Goal: Obtain resource: Download file/media

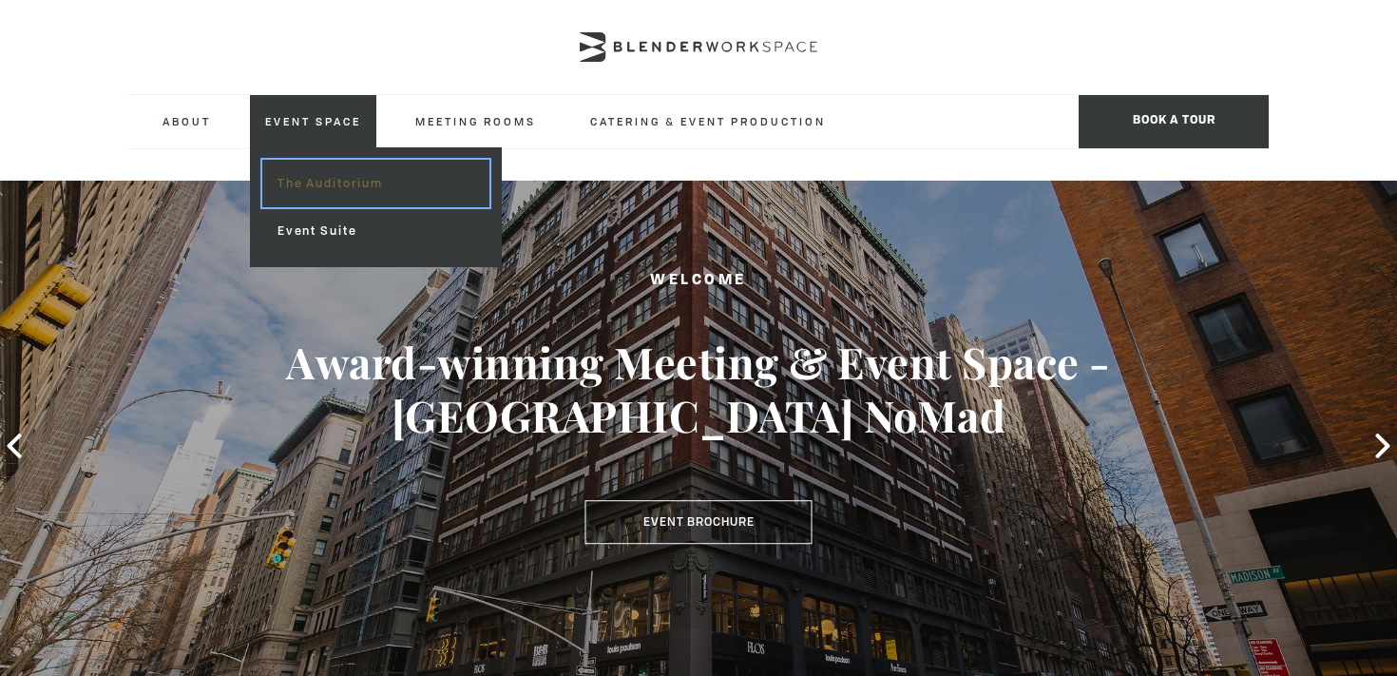
click at [341, 185] on link "The Auditorium" at bounding box center [375, 184] width 227 height 48
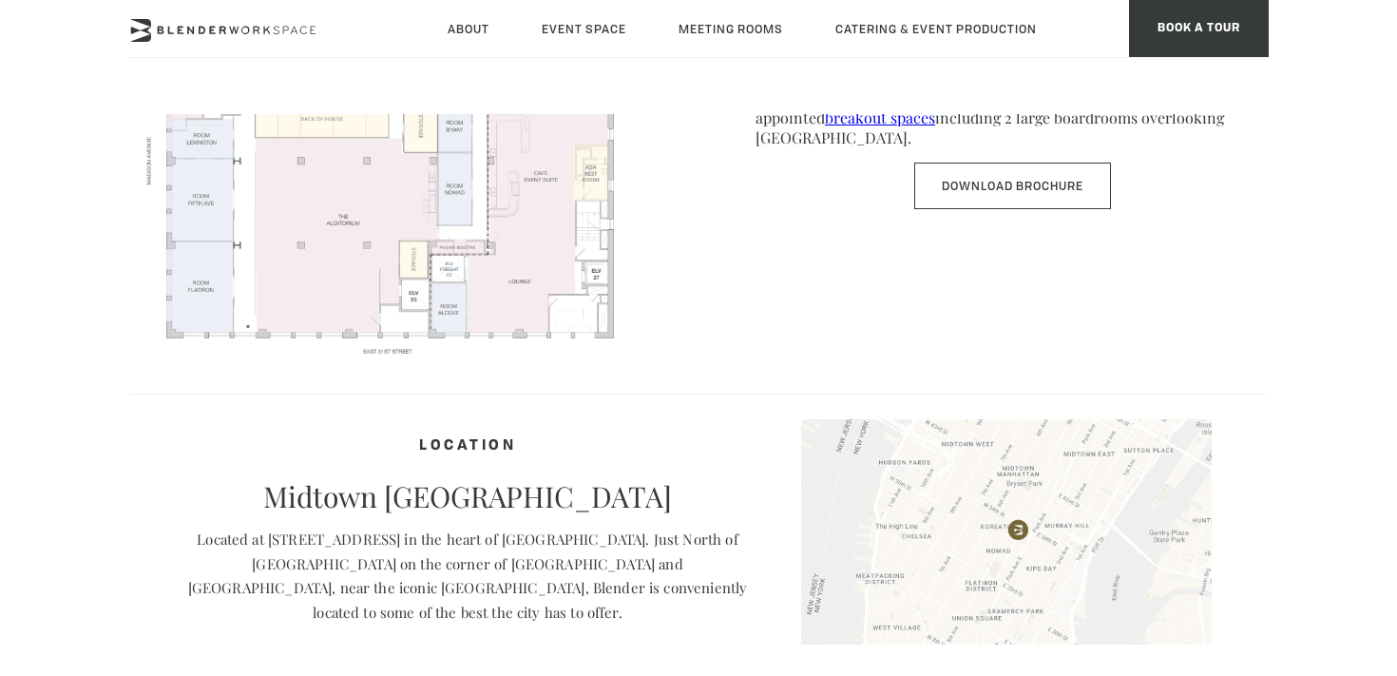
scroll to position [974, 0]
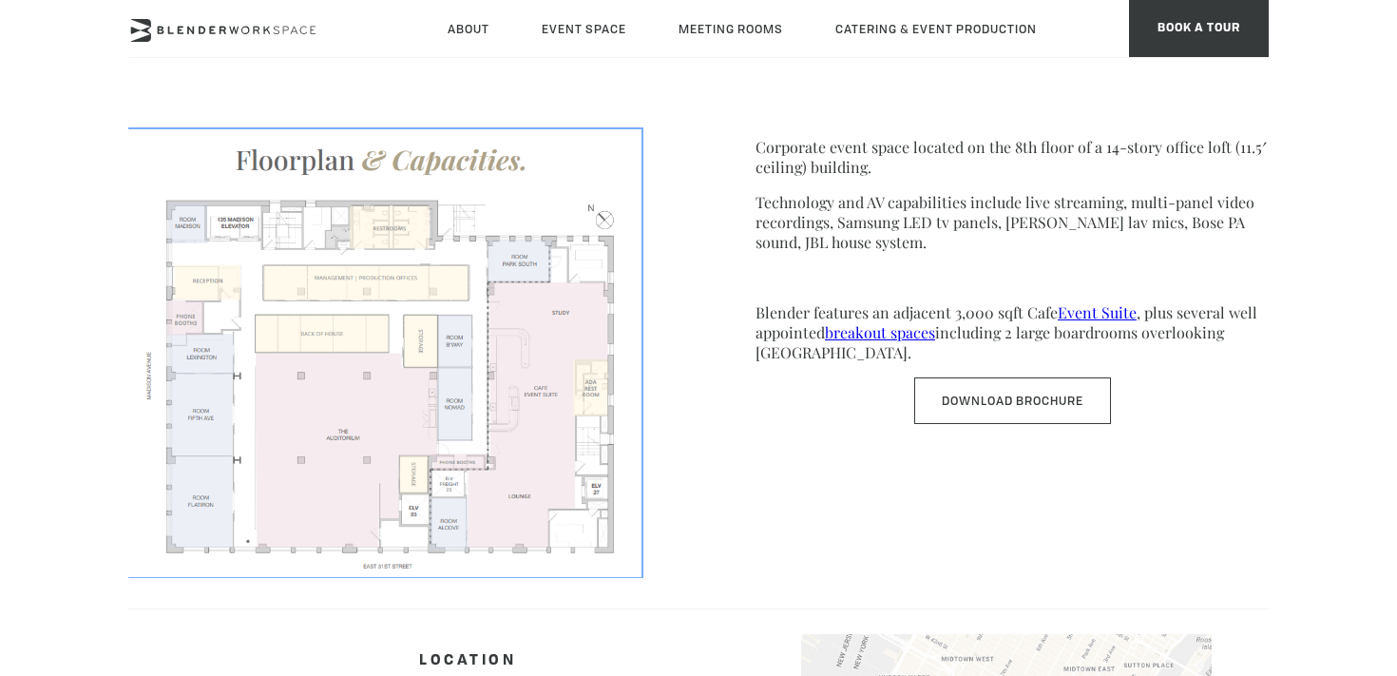
click at [353, 395] on img at bounding box center [384, 351] width 513 height 445
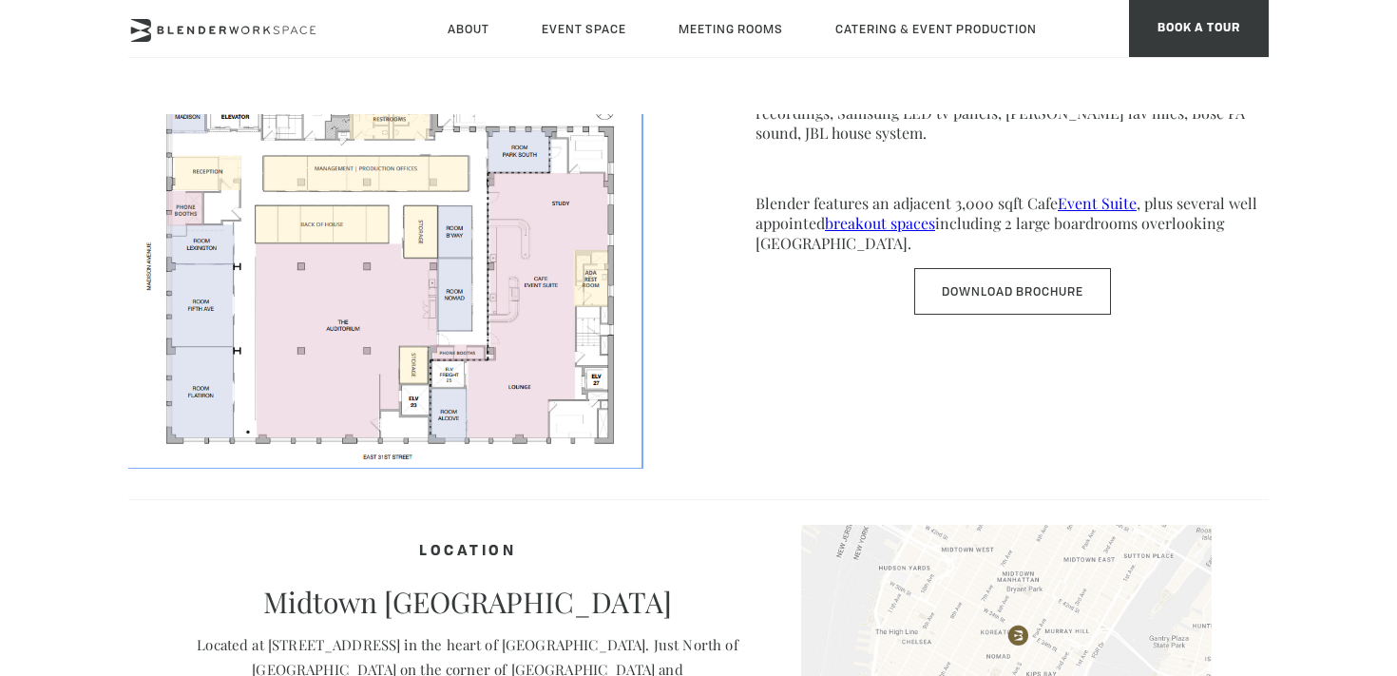
scroll to position [1038, 0]
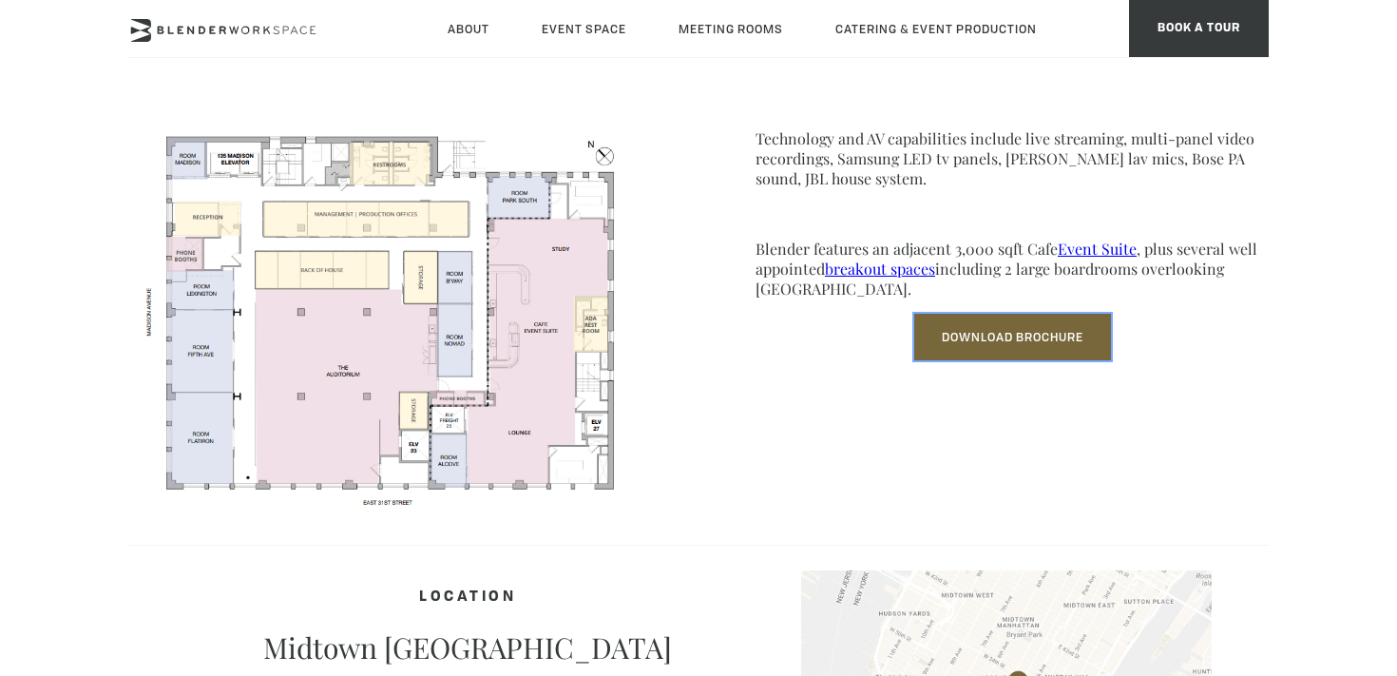
click at [994, 347] on link "Download Brochure" at bounding box center [1012, 337] width 197 height 47
